Goal: Find specific page/section: Find specific page/section

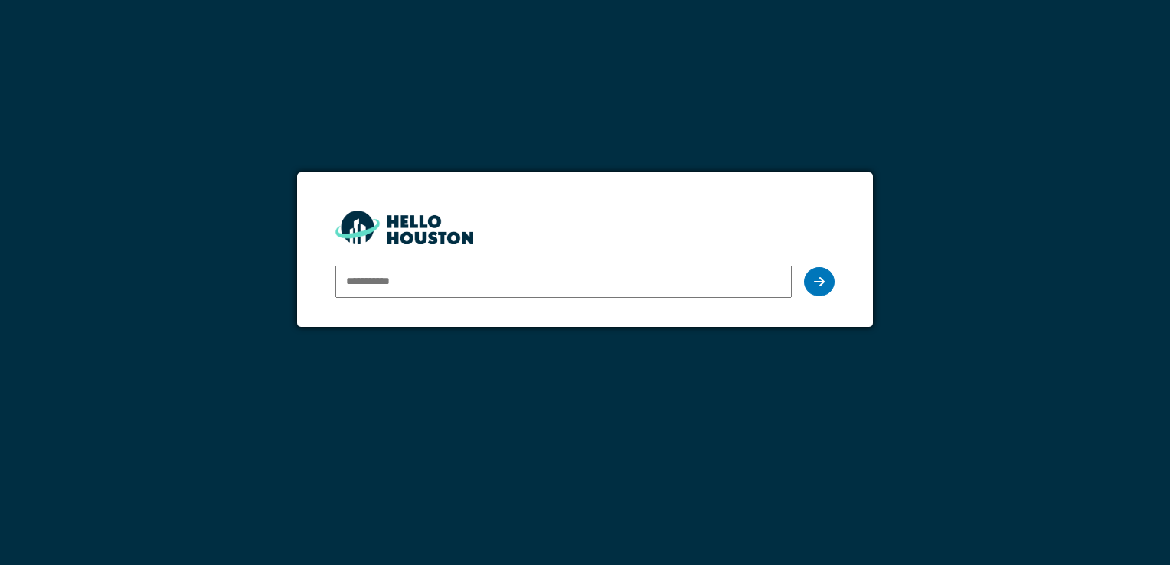
click at [424, 282] on input "email" at bounding box center [563, 282] width 456 height 32
type input "**********"
click at [821, 283] on icon at bounding box center [819, 282] width 11 height 12
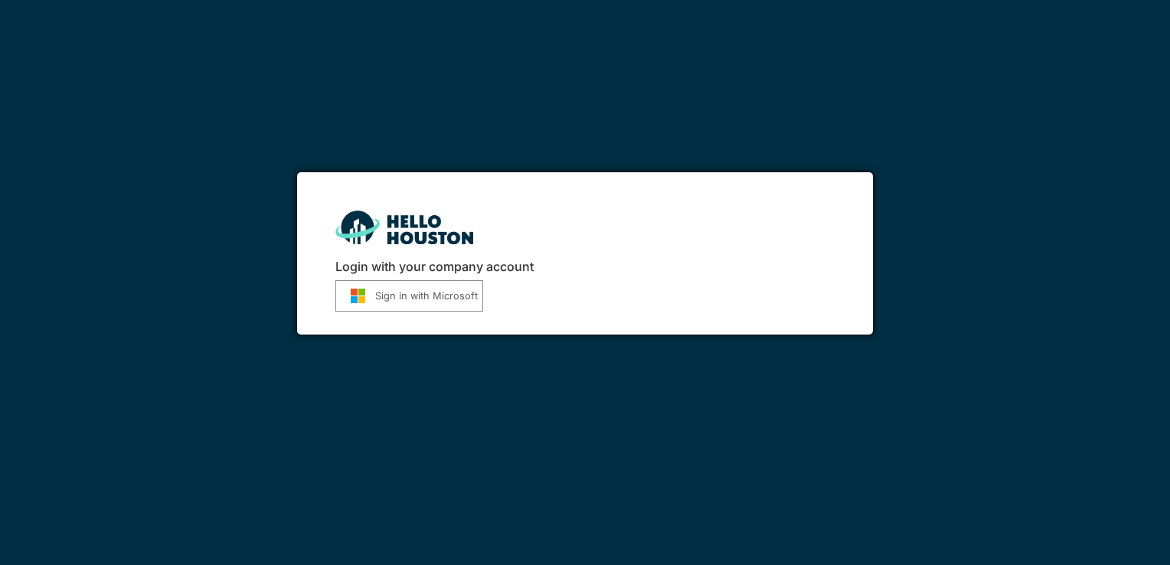
click at [374, 320] on div "Login with your company account Sign in with Microsoft" at bounding box center [584, 253] width 575 height 162
click at [377, 305] on button "Sign in with Microsoft" at bounding box center [409, 295] width 148 height 31
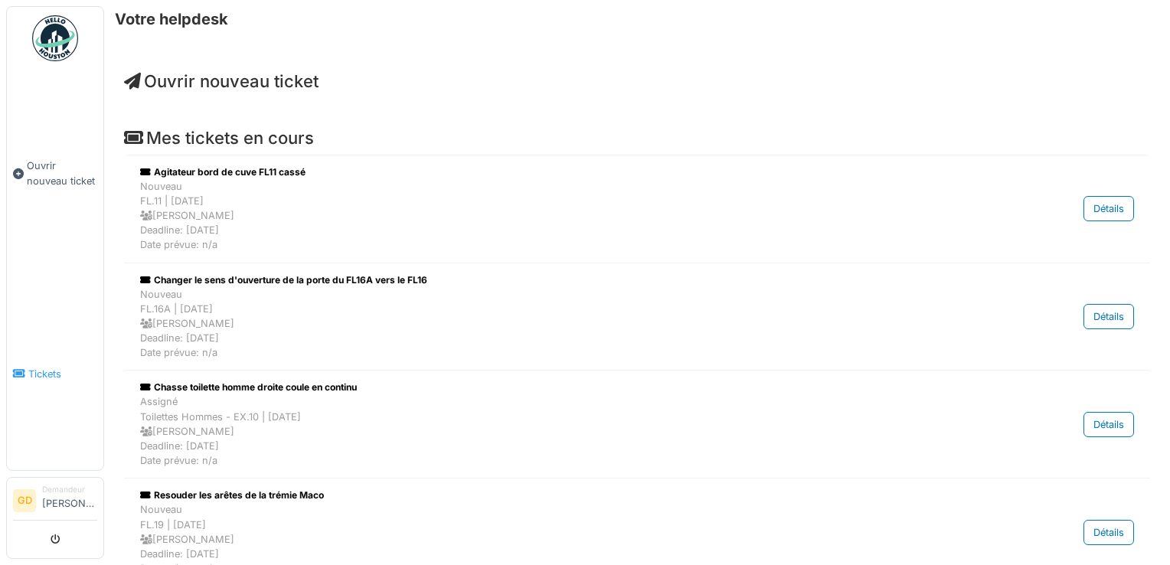
click at [49, 355] on link "Tickets" at bounding box center [55, 373] width 96 height 193
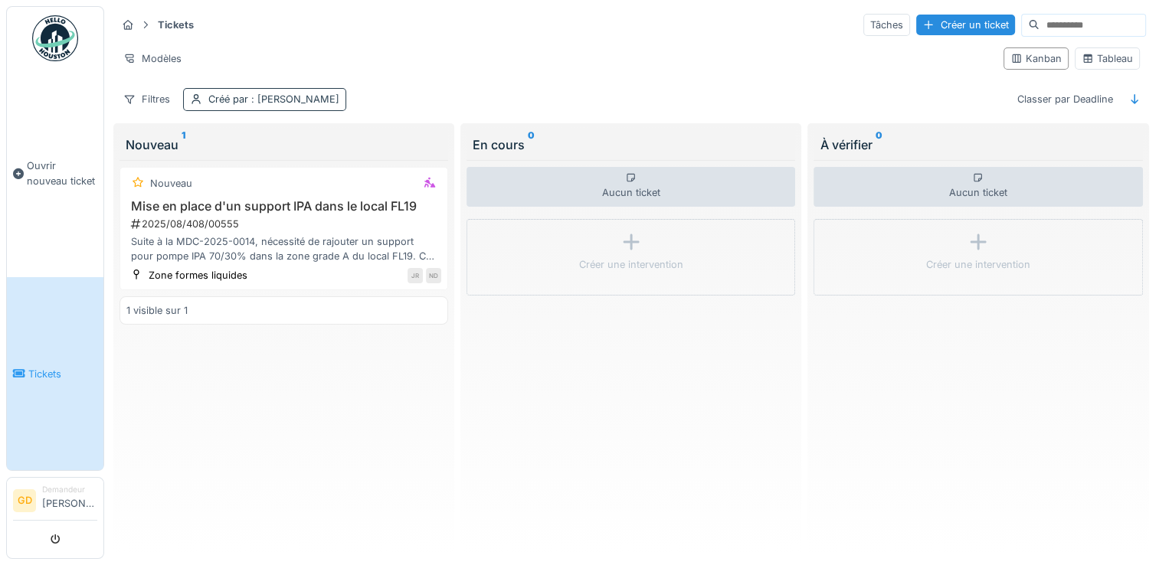
click at [272, 103] on span ": Jean Rifaut" at bounding box center [293, 98] width 91 height 11
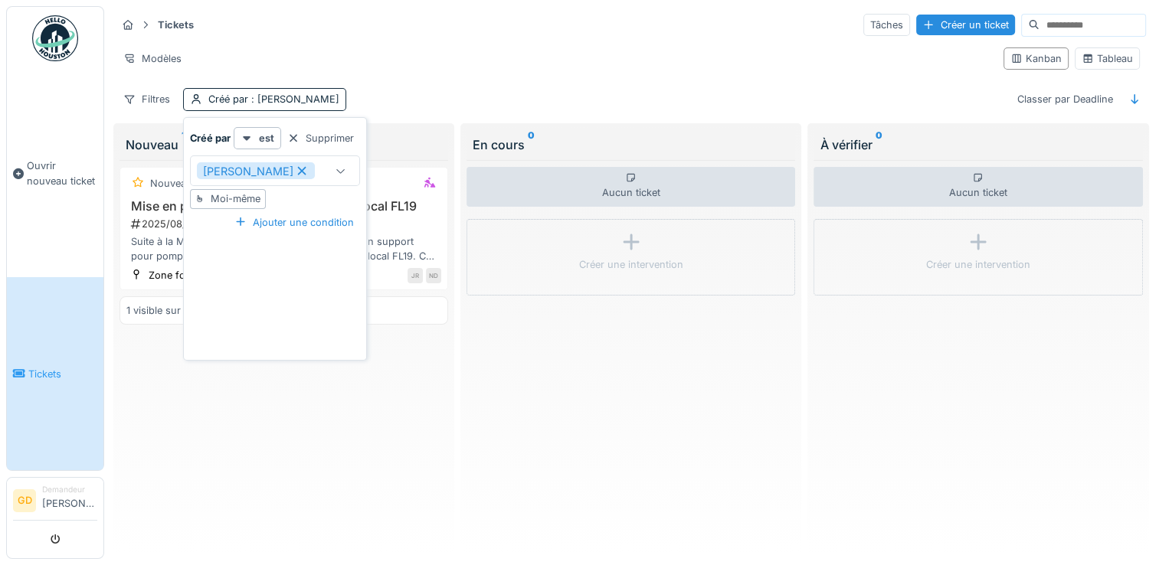
click at [424, 100] on div "Filtres Créé par : Jean Rifaut Classer par Deadline" at bounding box center [630, 99] width 1029 height 22
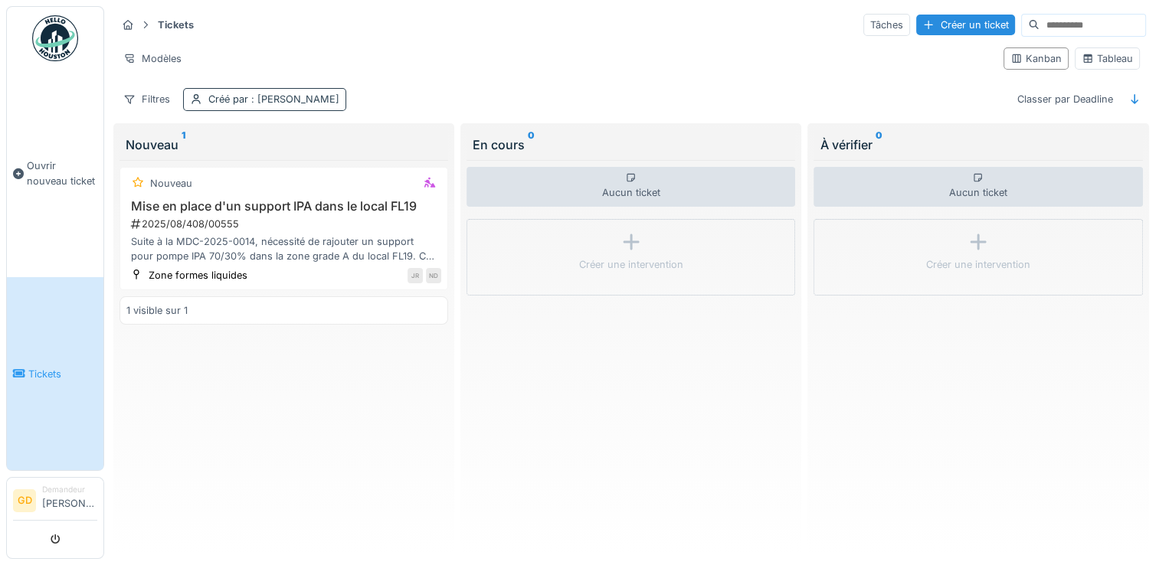
click at [302, 101] on span ": Jean Rifaut" at bounding box center [293, 98] width 91 height 11
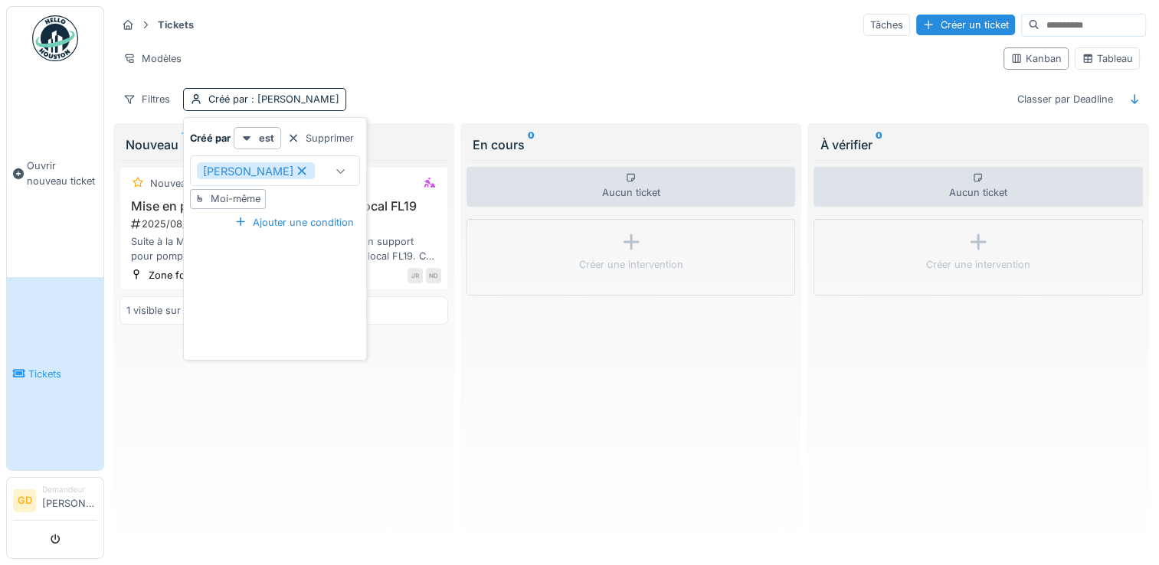
click at [270, 178] on div "Jean Rifaut" at bounding box center [256, 170] width 118 height 17
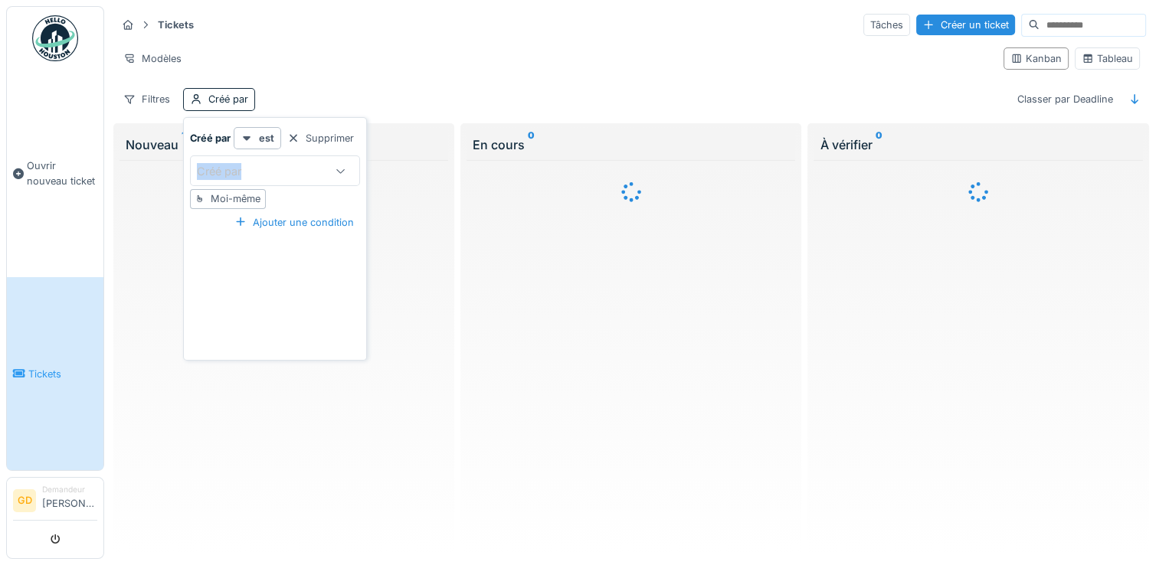
click at [270, 178] on div "Créé par" at bounding box center [261, 170] width 129 height 17
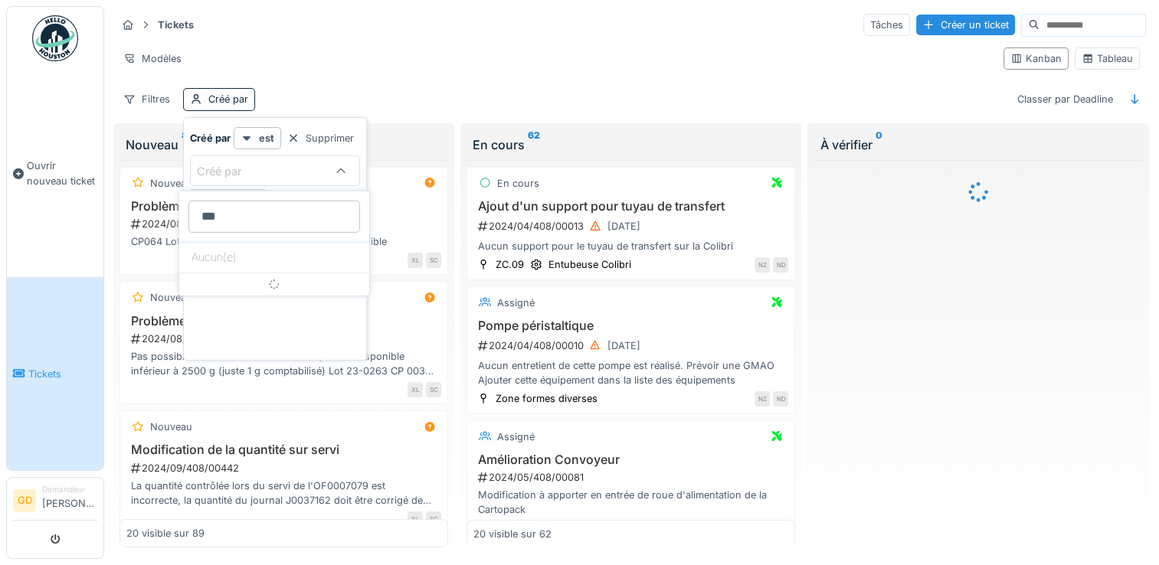
type par_QzNzg "***"
click at [277, 175] on div "Créé par" at bounding box center [261, 170] width 129 height 17
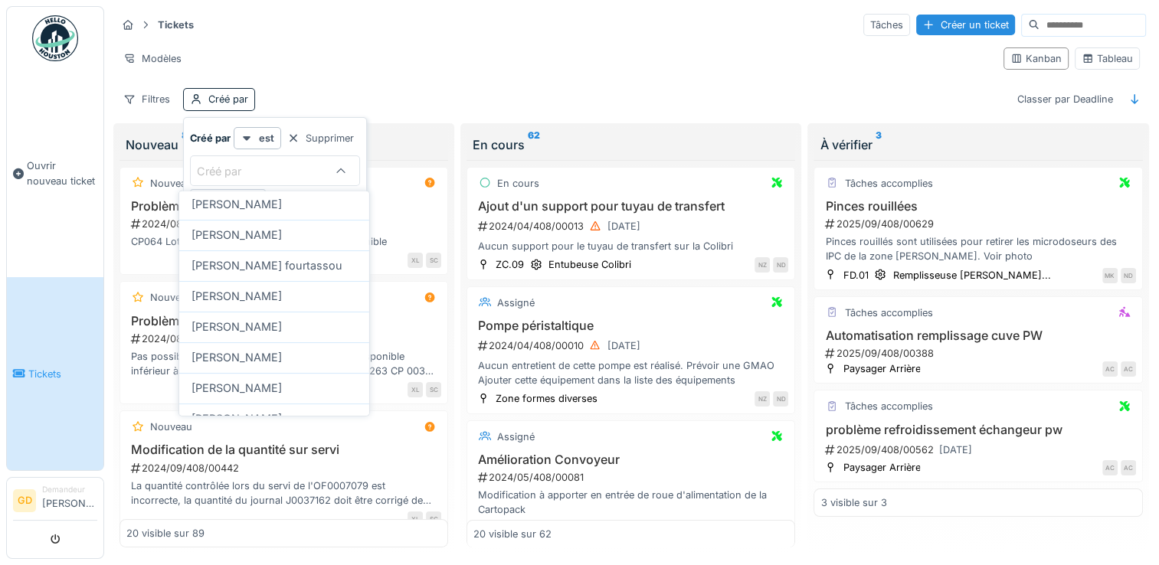
scroll to position [383, 0]
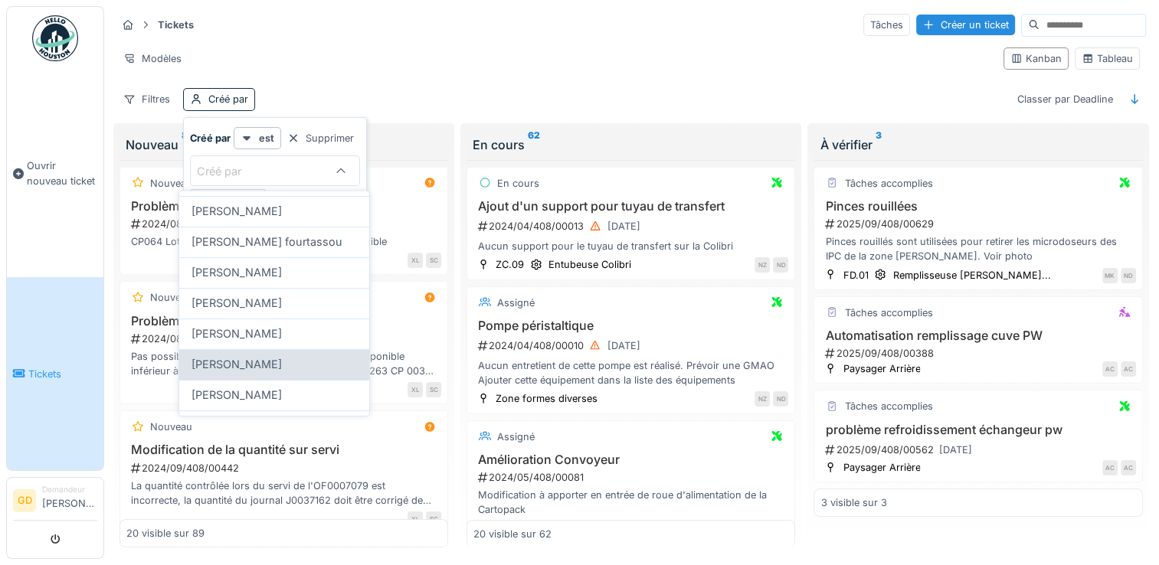
type par_QzNzg "***"
click at [289, 351] on div "[PERSON_NAME]" at bounding box center [274, 364] width 190 height 31
type input "*****"
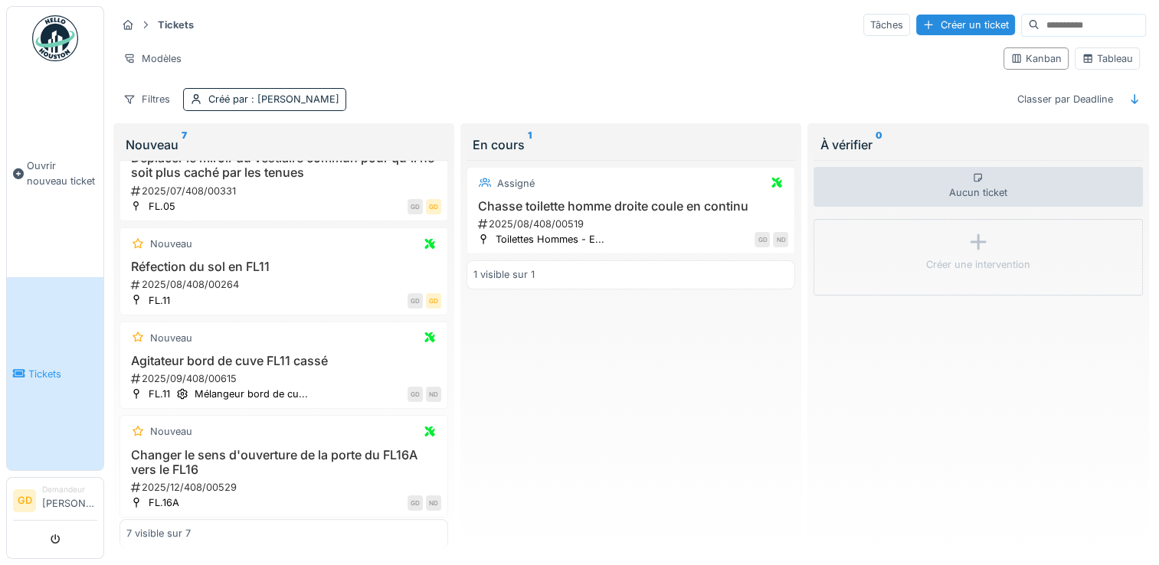
scroll to position [351, 0]
click at [159, 51] on div "Modèles" at bounding box center [152, 58] width 72 height 22
click at [388, 57] on div "Modèles" at bounding box center [553, 58] width 874 height 22
click at [863, 23] on div "Tâches" at bounding box center [886, 25] width 47 height 22
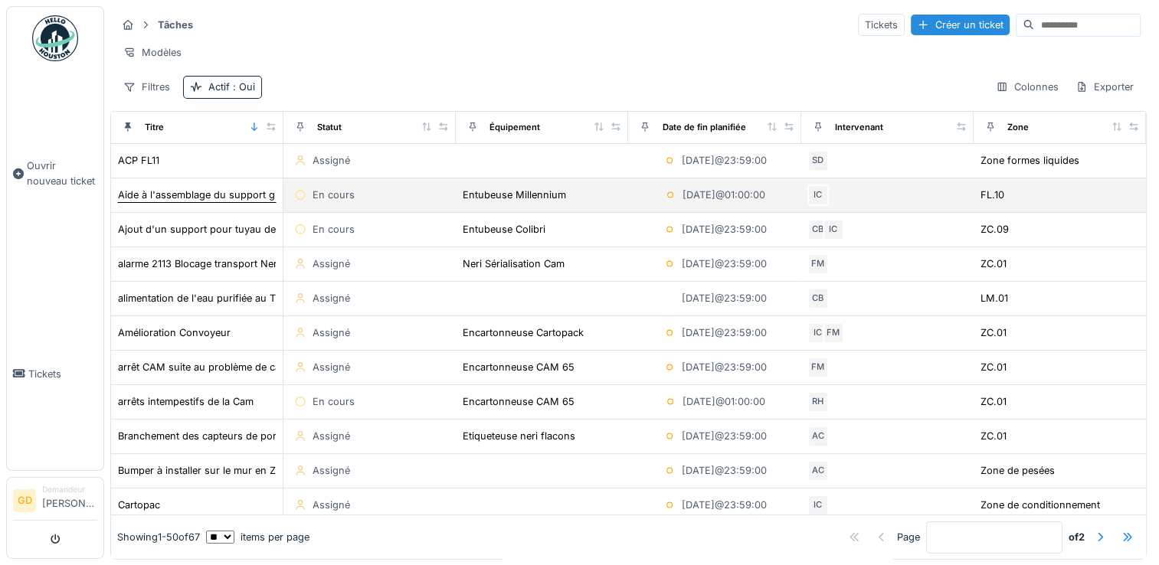
click at [265, 202] on div "Aide à l'assemblage du support groupe pince Marchesini" at bounding box center [251, 195] width 267 height 15
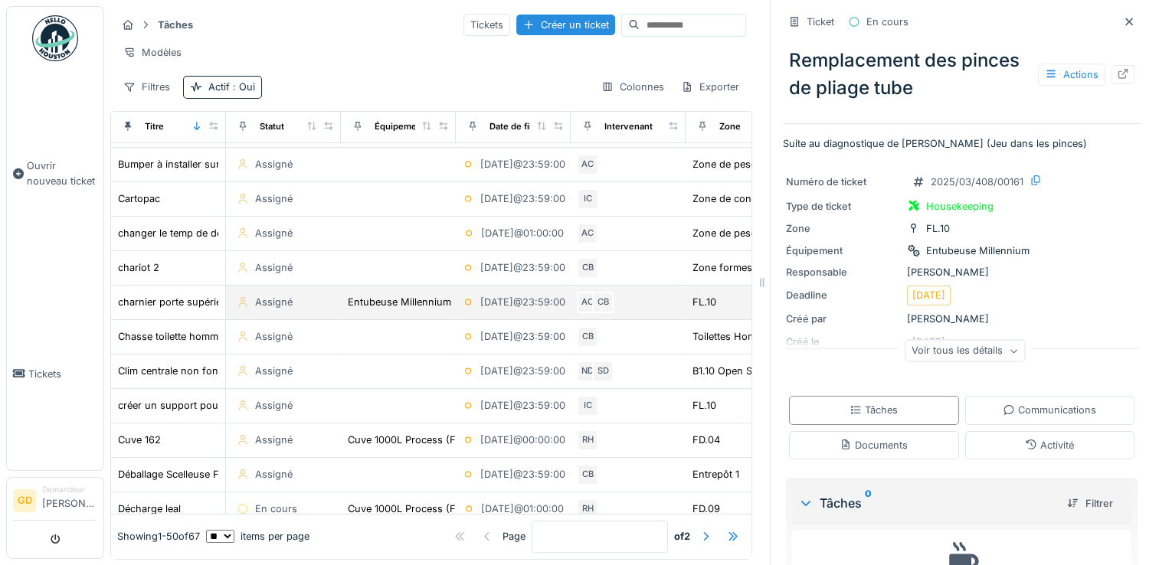
scroll to position [230, 0]
